Goal: Task Accomplishment & Management: Complete application form

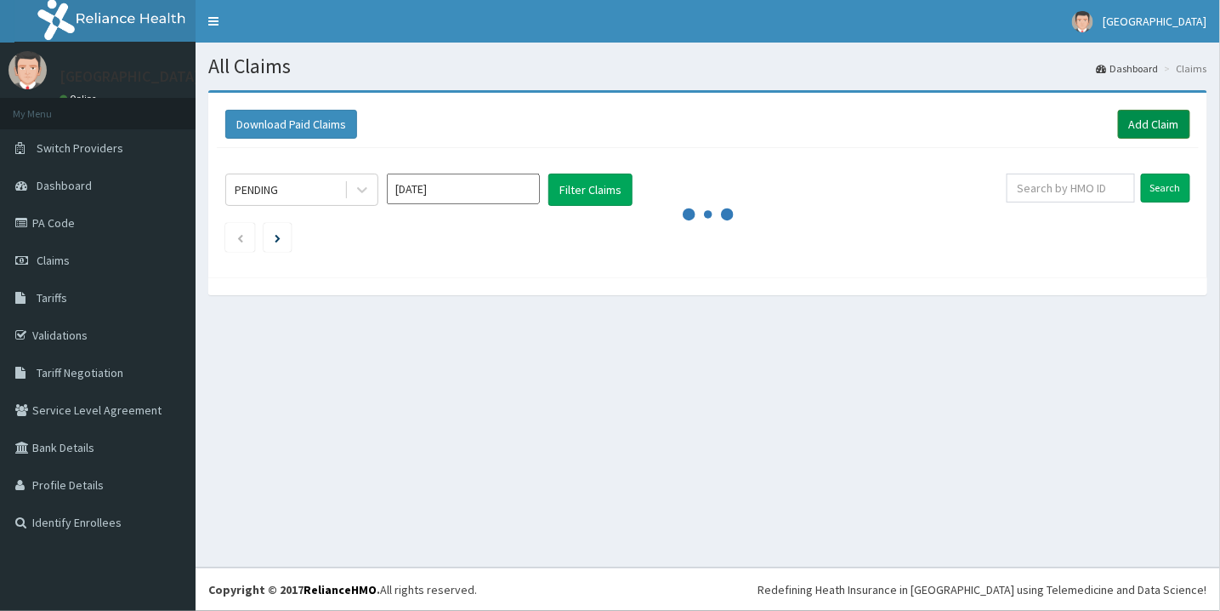
click at [1152, 131] on link "Add Claim" at bounding box center [1154, 124] width 72 height 29
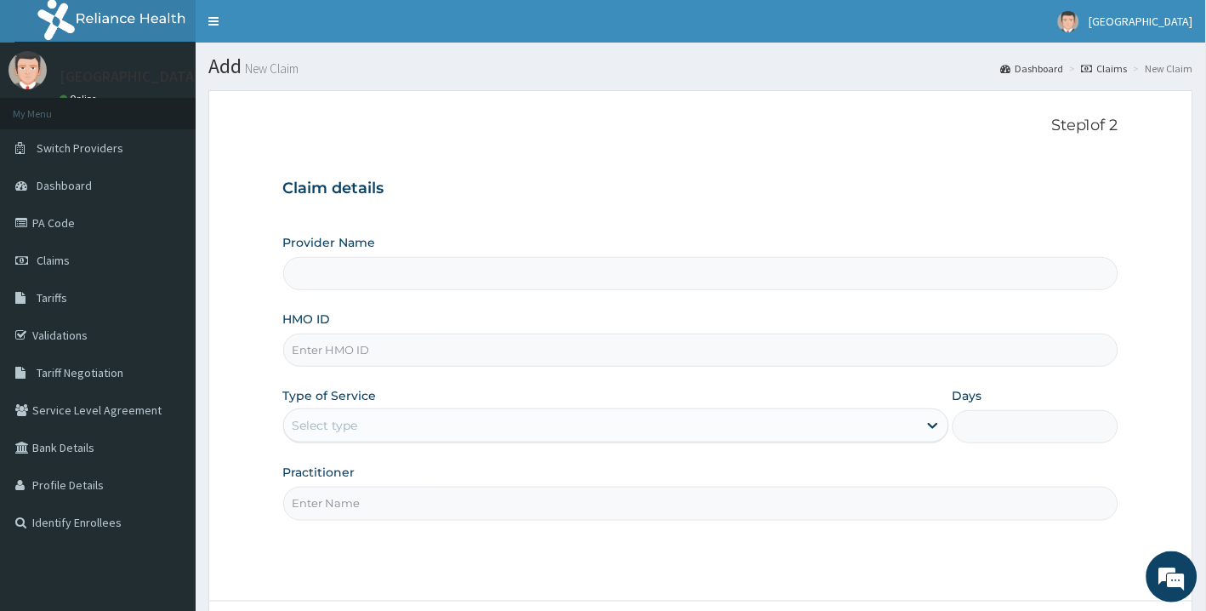
click at [361, 349] on input "HMO ID" at bounding box center [701, 349] width 836 height 33
type input "IEP/10665/C"
click at [395, 422] on div "Select type" at bounding box center [601, 425] width 634 height 27
type input "[GEOGRAPHIC_DATA]"
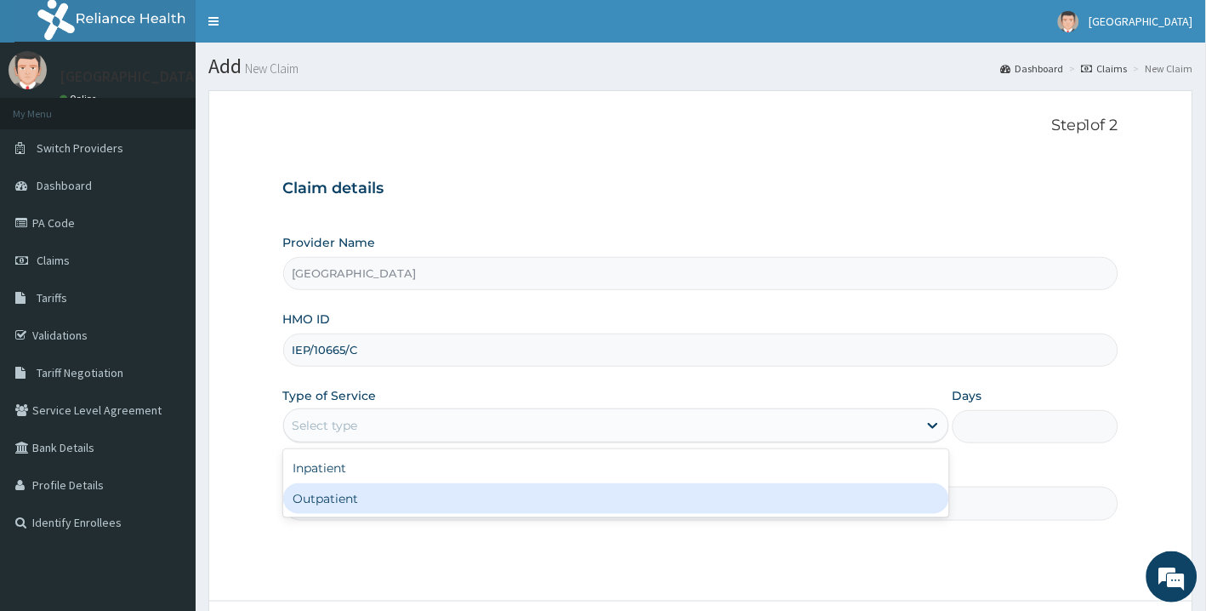
click at [366, 491] on div "Outpatient" at bounding box center [616, 498] width 666 height 31
type input "1"
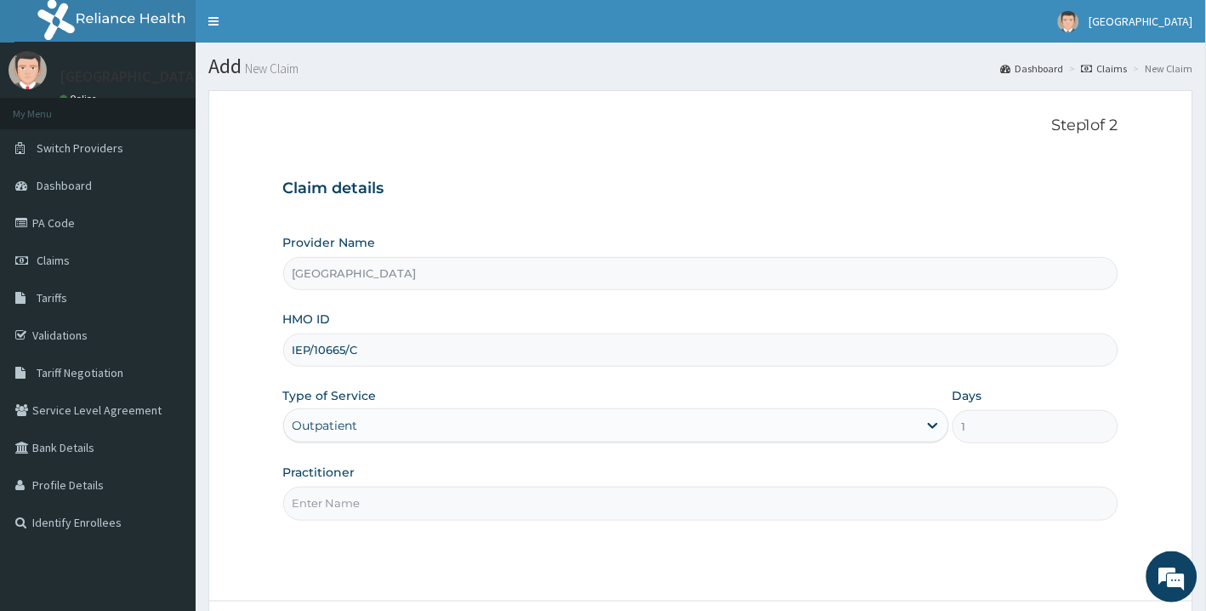
click at [366, 493] on input "Practitioner" at bounding box center [701, 502] width 836 height 33
type input "[PERSON_NAME]"
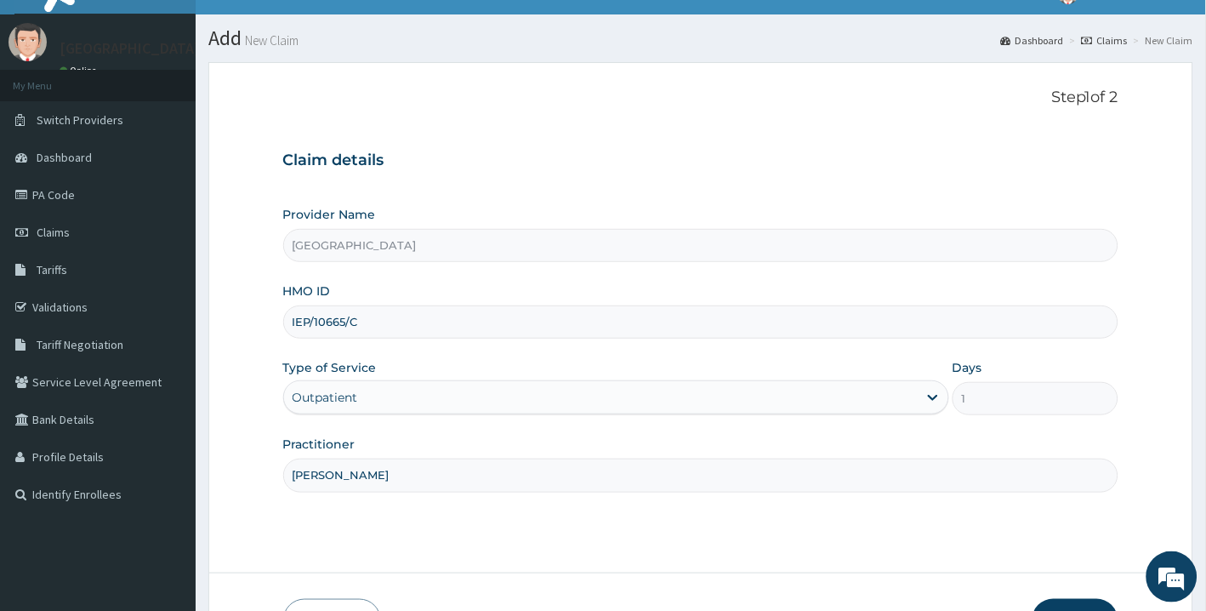
scroll to position [142, 0]
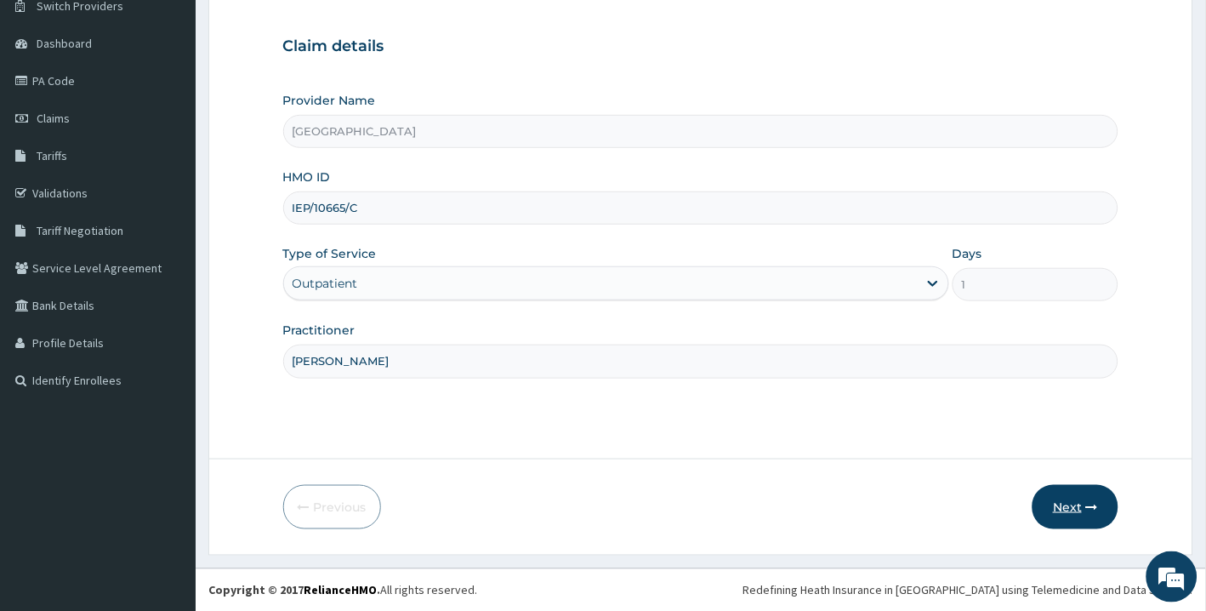
click at [1070, 504] on button "Next" at bounding box center [1075, 507] width 86 height 44
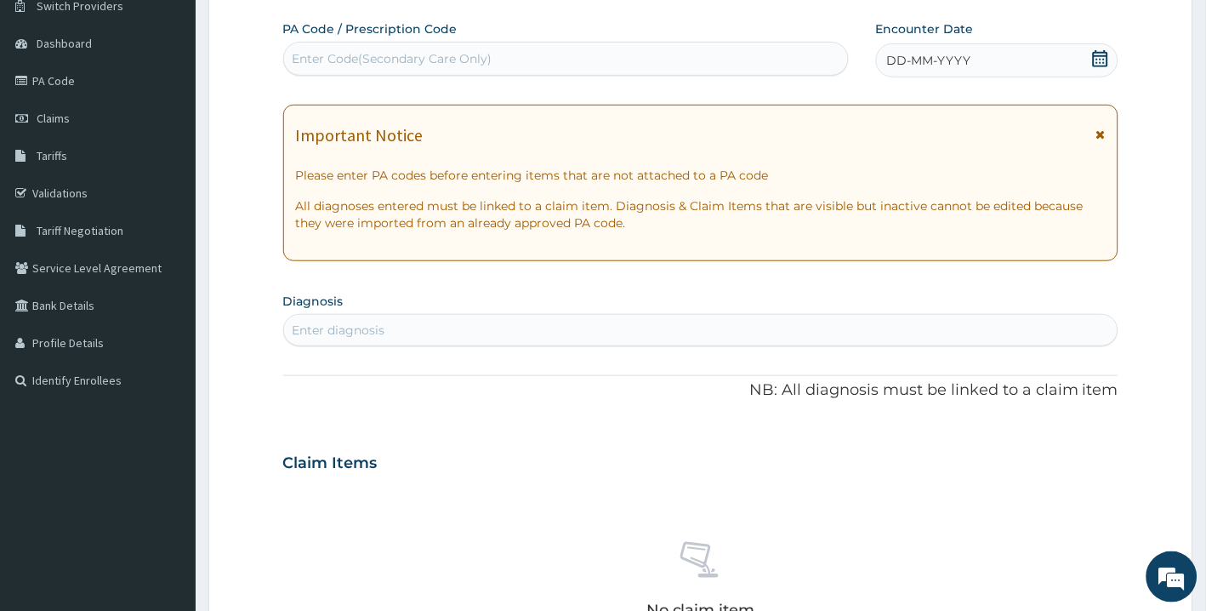
click at [577, 329] on div "Enter diagnosis" at bounding box center [701, 329] width 834 height 27
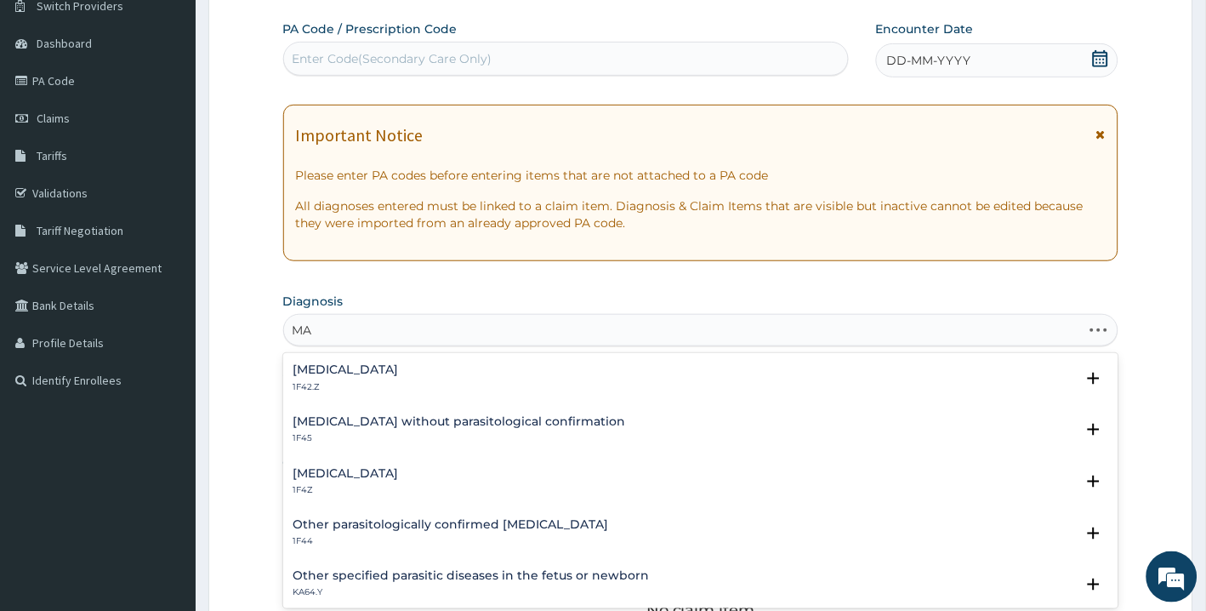
type input "M"
